Goal: Task Accomplishment & Management: Manage account settings

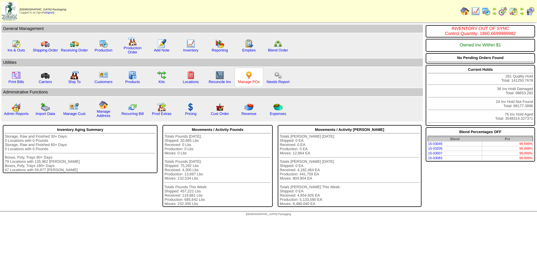
click at [251, 81] on link "Manage POs" at bounding box center [249, 82] width 22 height 4
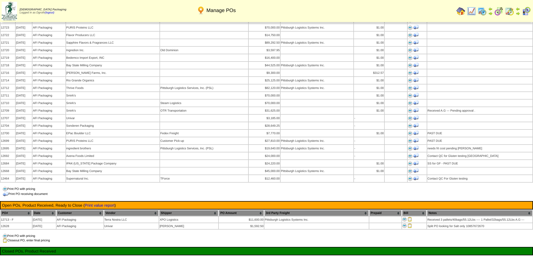
scroll to position [560, 0]
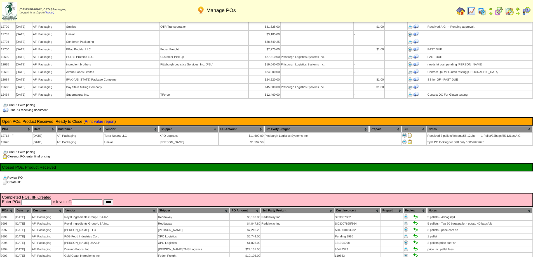
click at [152, 150] on div "Print PO with pricing Closeout PO, enter final pricing" at bounding box center [266, 154] width 533 height 9
click at [459, 10] on img at bounding box center [460, 11] width 9 height 9
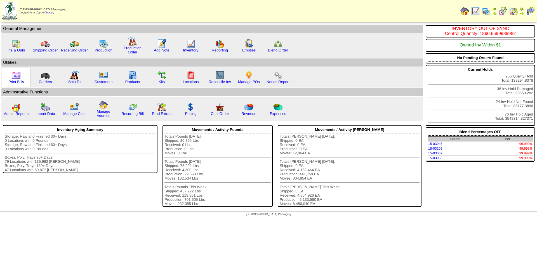
click at [16, 77] on img at bounding box center [16, 75] width 9 height 9
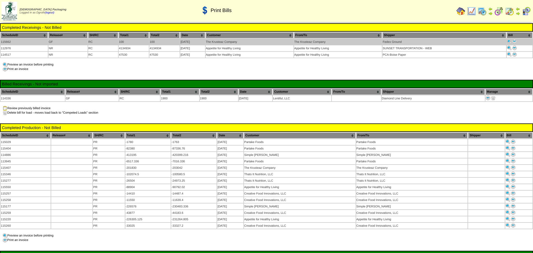
click at [514, 41] on img at bounding box center [514, 41] width 4 height 4
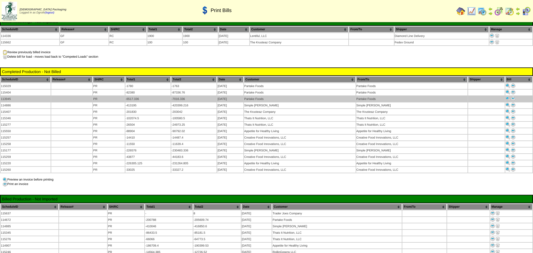
scroll to position [28, 0]
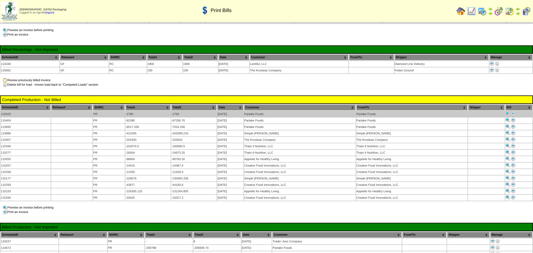
click at [514, 112] on img at bounding box center [513, 113] width 4 height 4
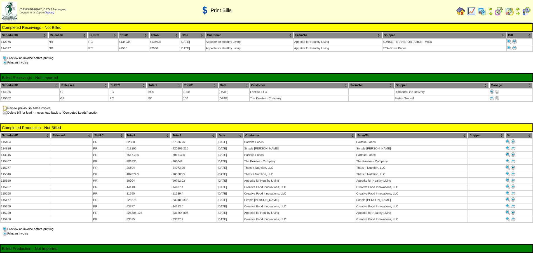
scroll to position [28, 0]
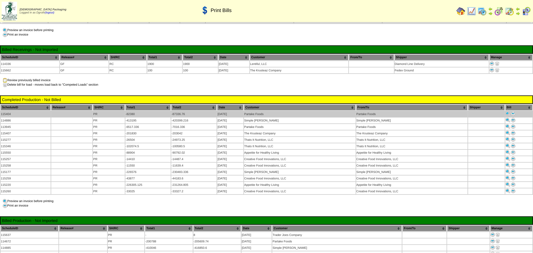
click at [513, 112] on img at bounding box center [513, 113] width 4 height 4
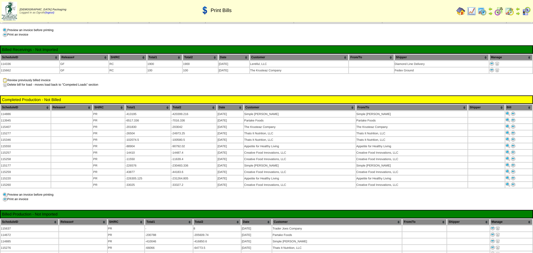
scroll to position [28, 0]
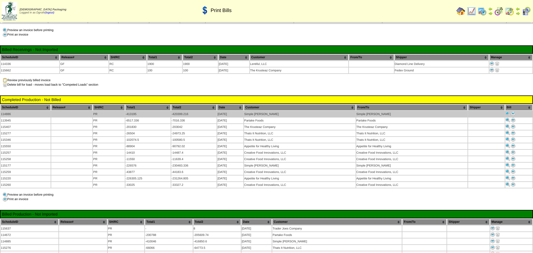
click at [513, 113] on img at bounding box center [513, 113] width 4 height 4
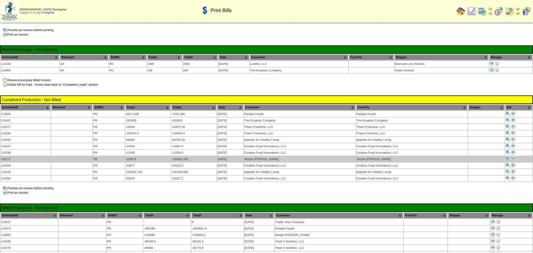
scroll to position [28, 0]
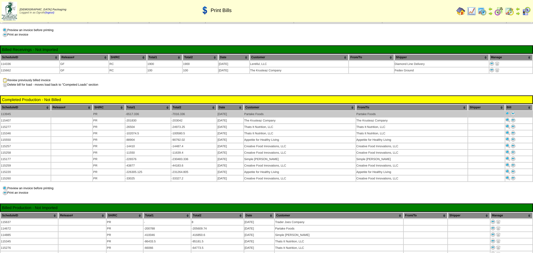
click at [513, 111] on img at bounding box center [513, 113] width 4 height 4
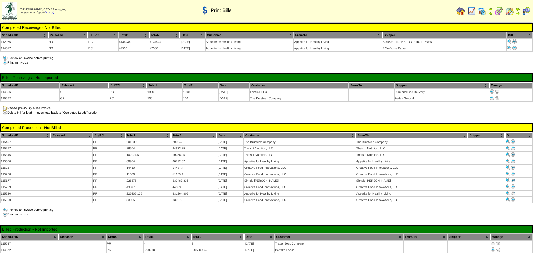
scroll to position [28, 0]
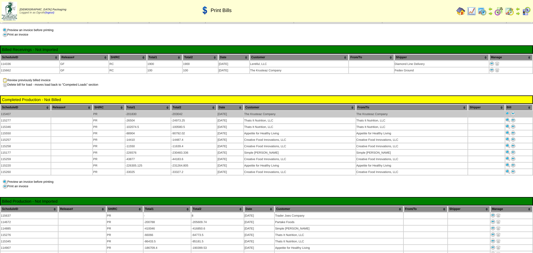
click at [513, 111] on img at bounding box center [513, 113] width 4 height 4
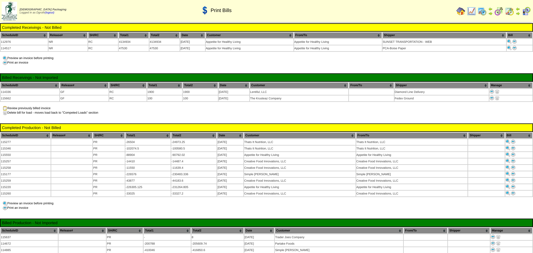
scroll to position [28, 0]
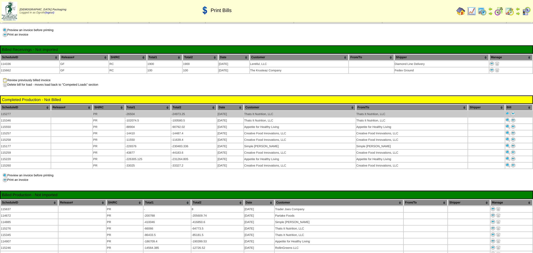
click at [512, 111] on img at bounding box center [513, 113] width 4 height 4
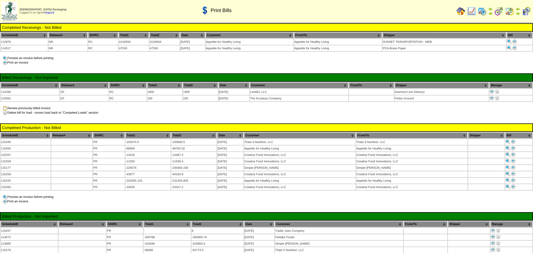
scroll to position [28, 0]
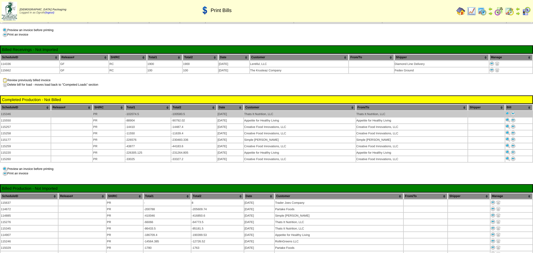
click at [514, 112] on img at bounding box center [513, 113] width 4 height 4
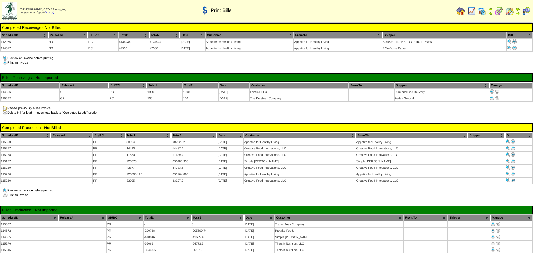
scroll to position [28, 0]
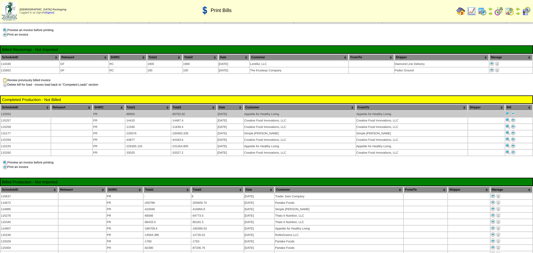
click at [514, 112] on img at bounding box center [513, 113] width 4 height 4
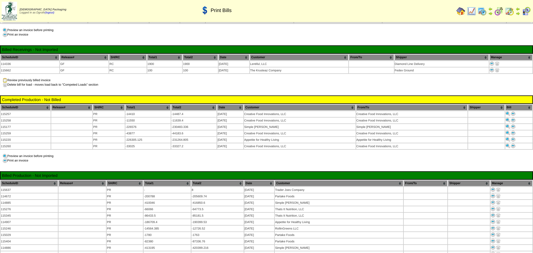
scroll to position [28, 0]
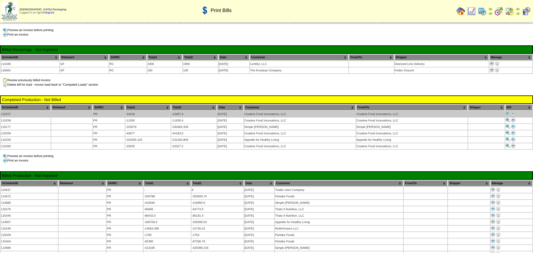
click at [515, 112] on img at bounding box center [513, 113] width 4 height 4
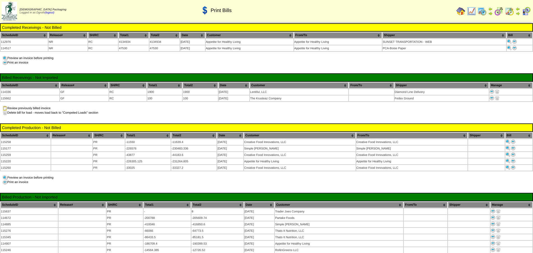
scroll to position [28, 0]
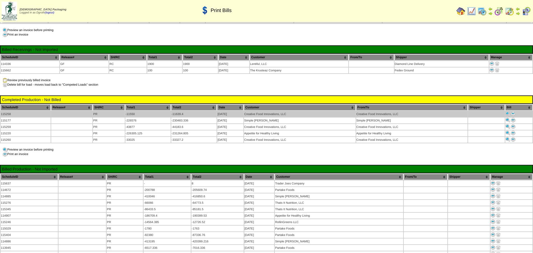
click at [513, 112] on img at bounding box center [513, 113] width 4 height 4
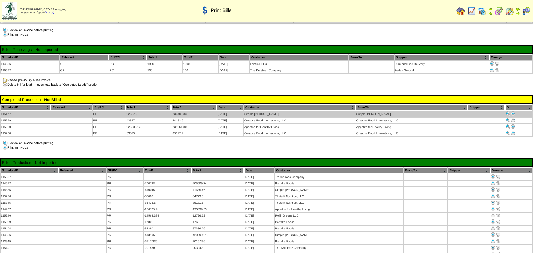
scroll to position [28, 0]
click at [513, 112] on img at bounding box center [513, 113] width 4 height 4
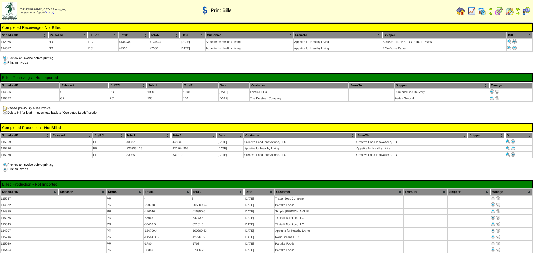
scroll to position [28, 0]
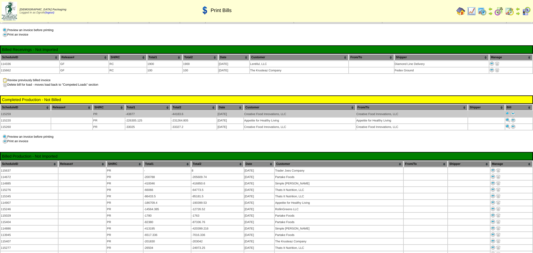
click at [515, 112] on img at bounding box center [513, 113] width 4 height 4
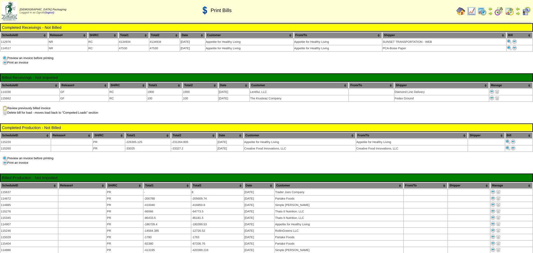
scroll to position [28, 0]
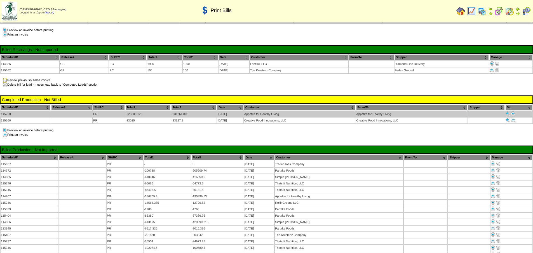
click at [513, 112] on img at bounding box center [513, 113] width 4 height 4
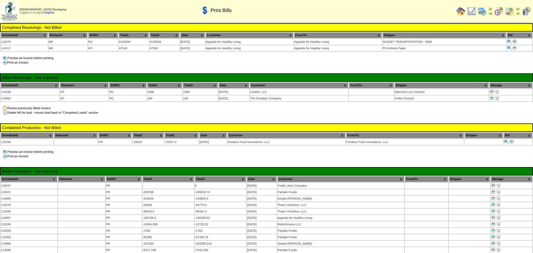
scroll to position [28, 0]
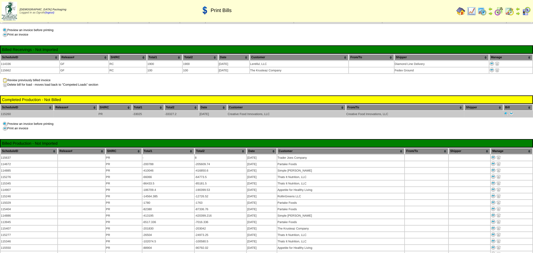
click at [511, 112] on img at bounding box center [511, 113] width 4 height 4
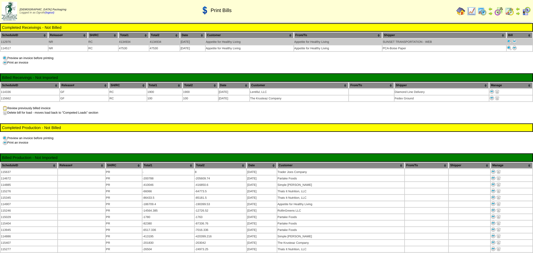
click at [514, 40] on img at bounding box center [514, 41] width 4 height 4
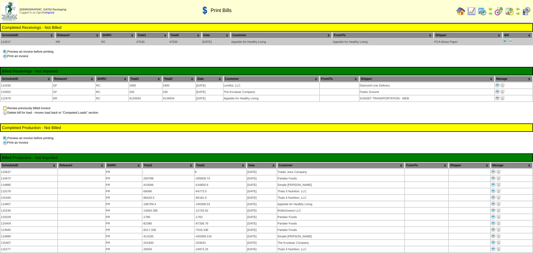
click at [513, 42] on img at bounding box center [510, 41] width 4 height 4
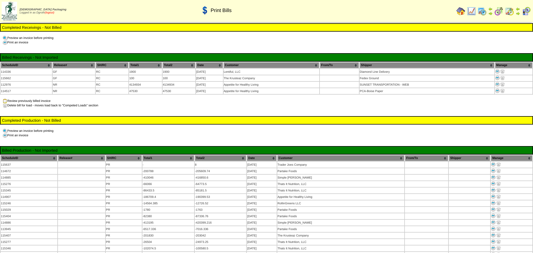
click at [53, 13] on link "(logout)" at bounding box center [50, 12] width 10 height 3
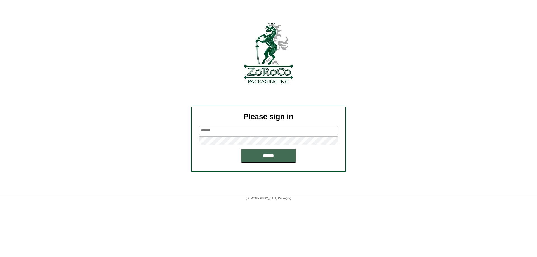
type input "******"
click at [273, 156] on input "*****" at bounding box center [269, 156] width 56 height 14
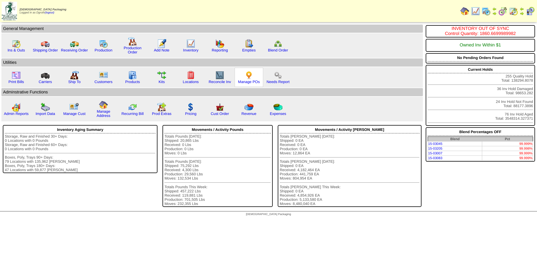
click at [250, 76] on img at bounding box center [249, 75] width 9 height 9
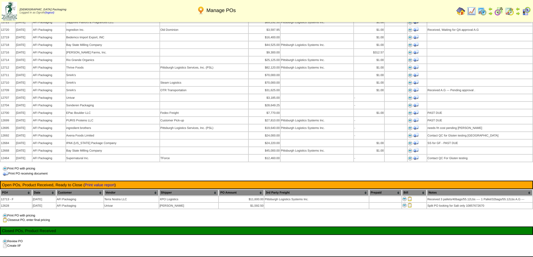
scroll to position [560, 0]
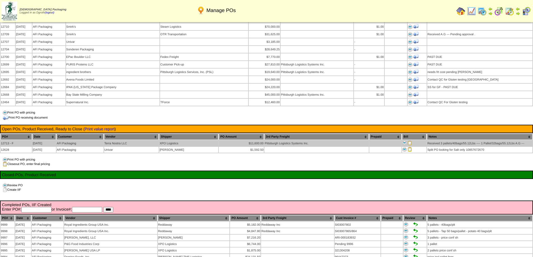
click at [410, 141] on img at bounding box center [410, 143] width 4 height 4
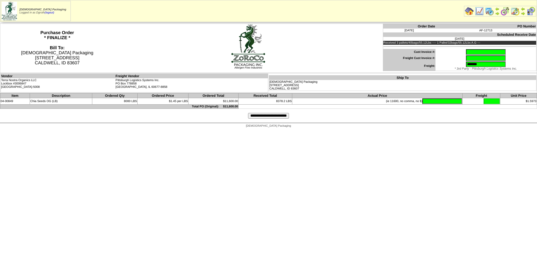
click at [470, 53] on input "text" at bounding box center [486, 52] width 40 height 6
click at [466, 53] on input "text" at bounding box center [486, 52] width 40 height 6
type input "**********"
type input "*"
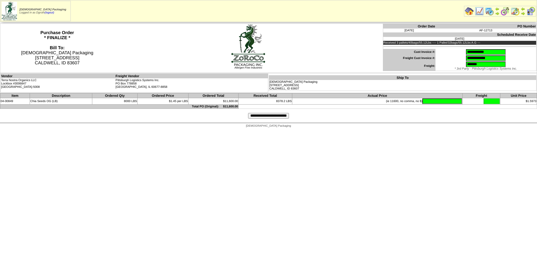
type input "**********"
click at [443, 101] on input "text" at bounding box center [442, 101] width 40 height 6
type input "*"
type input "********"
click at [257, 116] on input "**********" at bounding box center [268, 116] width 41 height 6
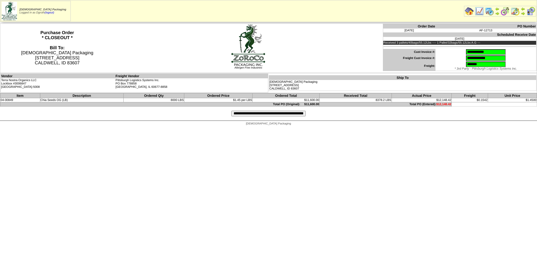
click at [279, 116] on input "**********" at bounding box center [268, 114] width 74 height 6
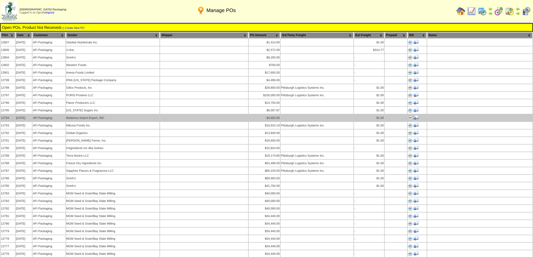
click at [249, 117] on td "$4,692.00" at bounding box center [264, 117] width 31 height 7
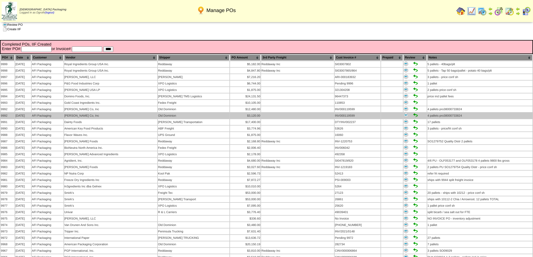
scroll to position [615, 0]
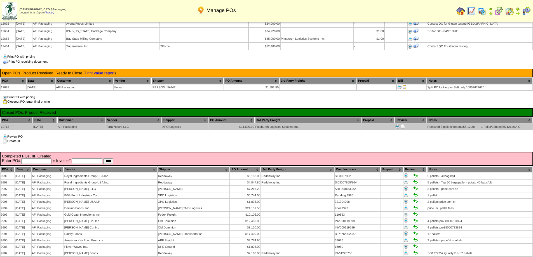
click at [403, 124] on img at bounding box center [403, 126] width 4 height 4
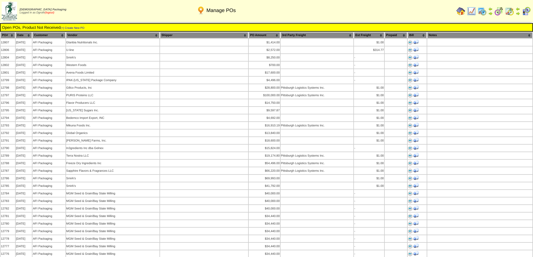
click at [54, 13] on link "(logout)" at bounding box center [50, 12] width 10 height 3
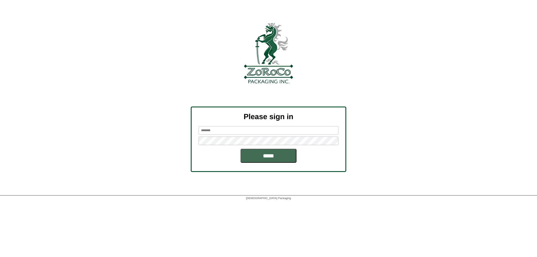
type input "******"
click at [272, 158] on input "*****" at bounding box center [269, 156] width 56 height 14
